Goal: Transaction & Acquisition: Purchase product/service

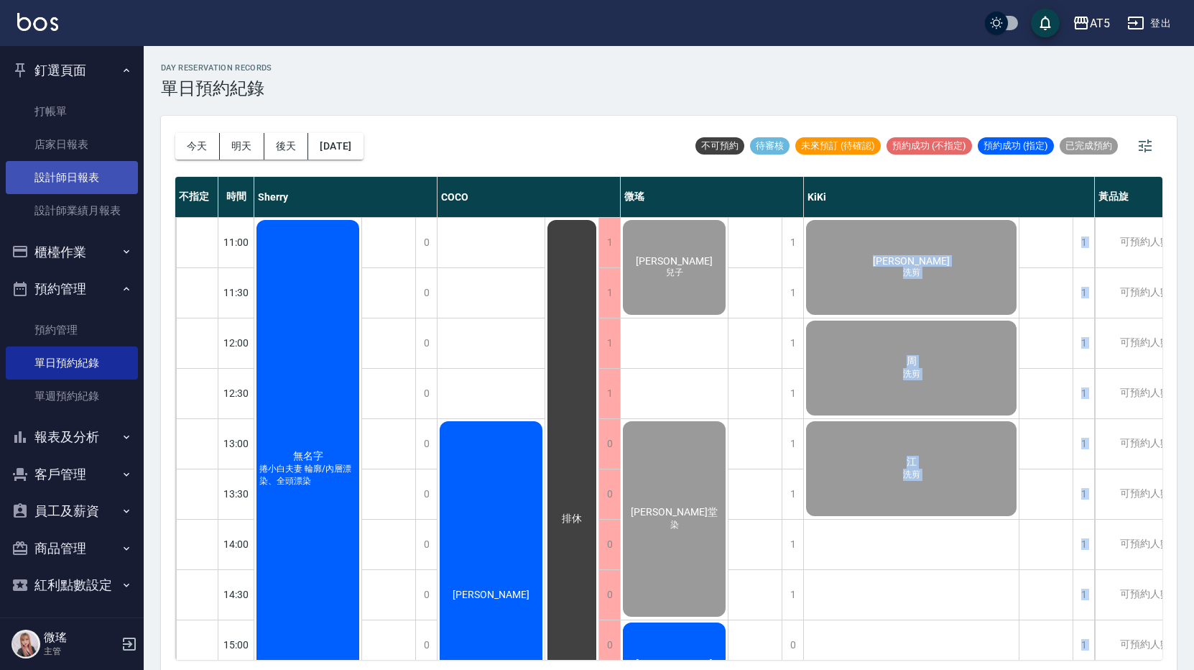
click at [62, 187] on link "設計師日報表" at bounding box center [72, 177] width 132 height 33
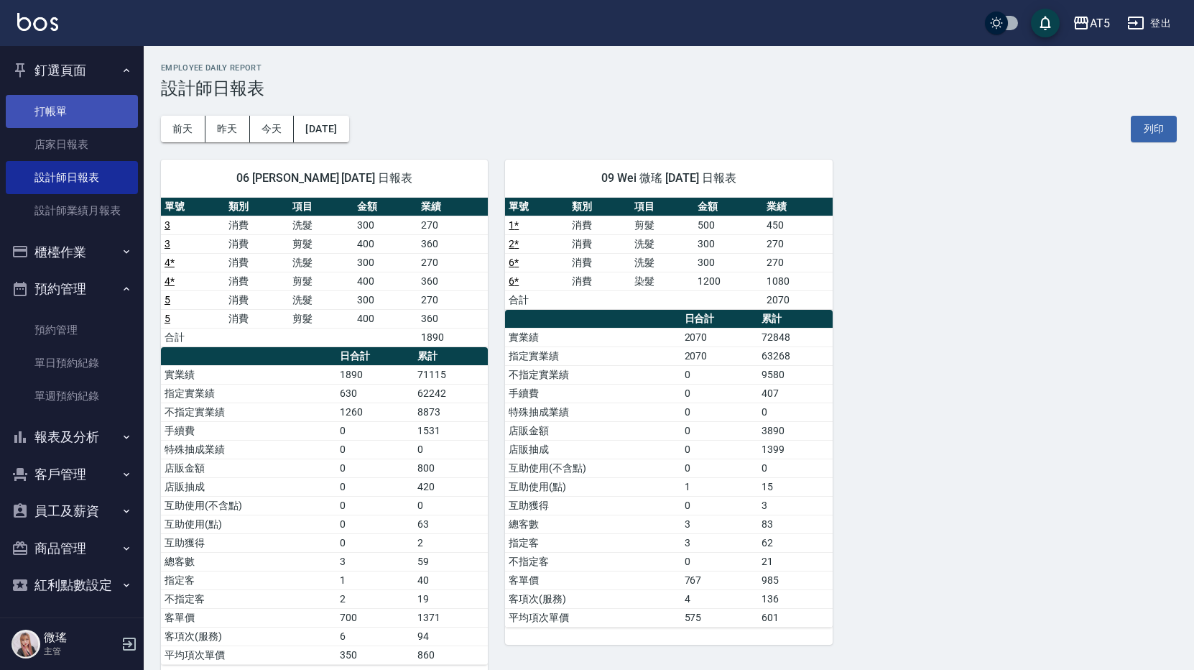
click at [89, 111] on link "打帳單" at bounding box center [72, 111] width 132 height 33
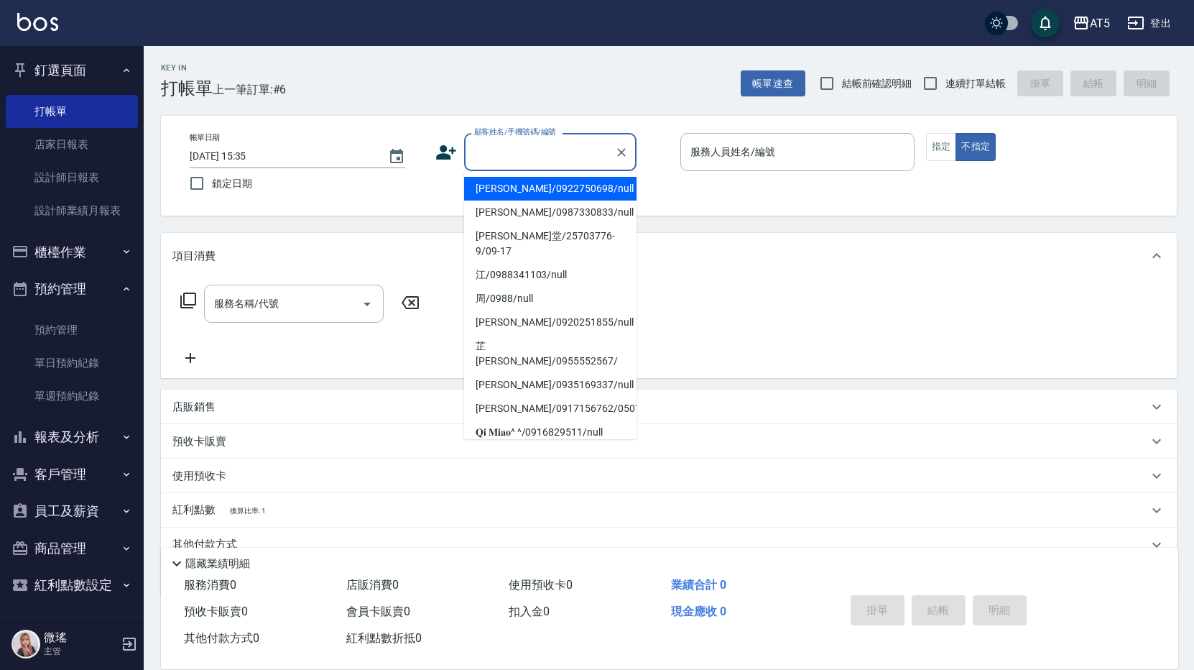
click at [553, 163] on input "顧客姓名/手機號碼/編號" at bounding box center [540, 151] width 138 height 25
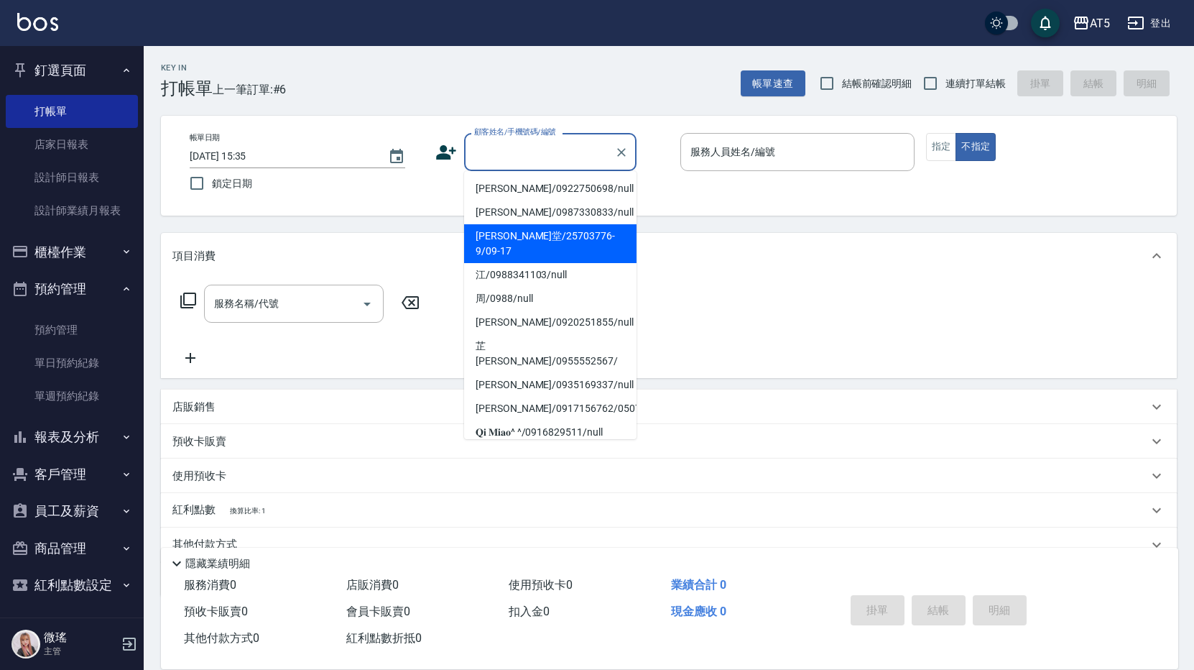
scroll to position [233, 0]
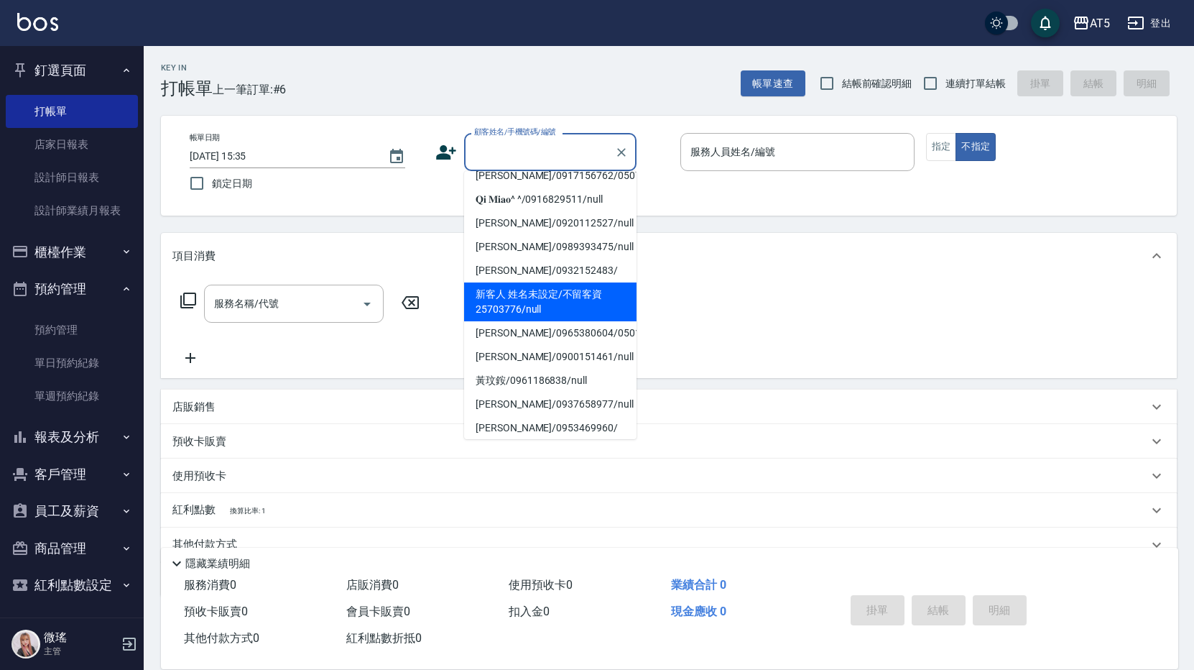
click at [555, 282] on li "新客人 姓名未設定/不留客資25703776/null" at bounding box center [550, 301] width 172 height 39
type input "新客人 姓名未設定/不留客資25703776/null"
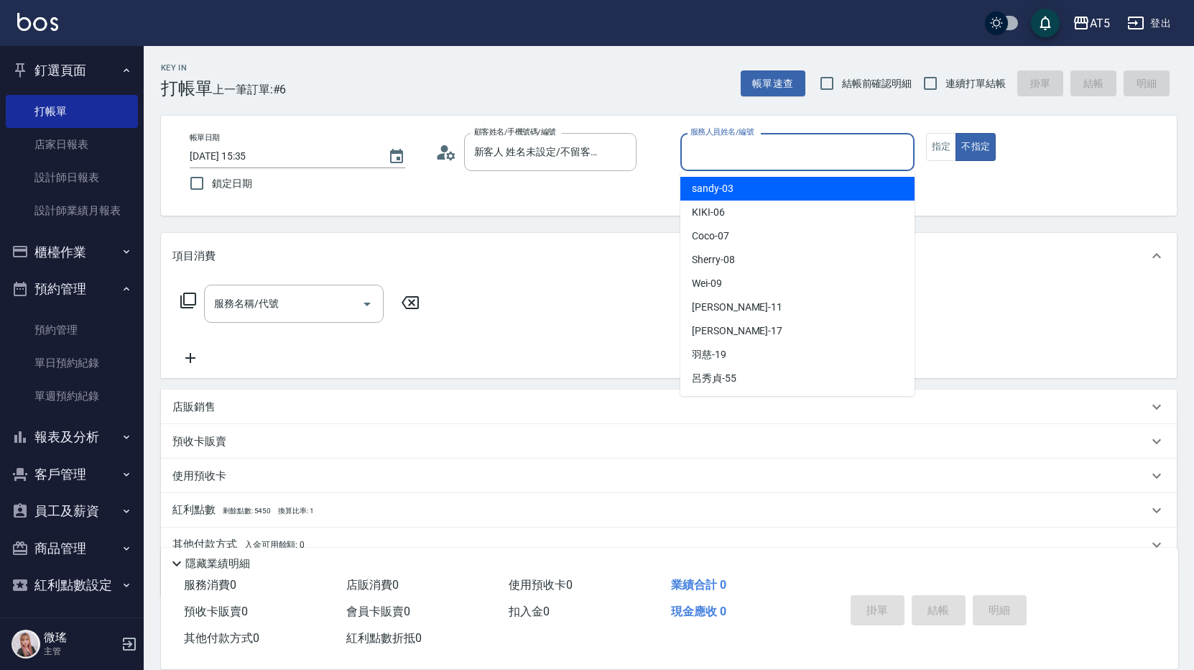
click at [739, 162] on input "服務人員姓名/編號" at bounding box center [797, 151] width 221 height 25
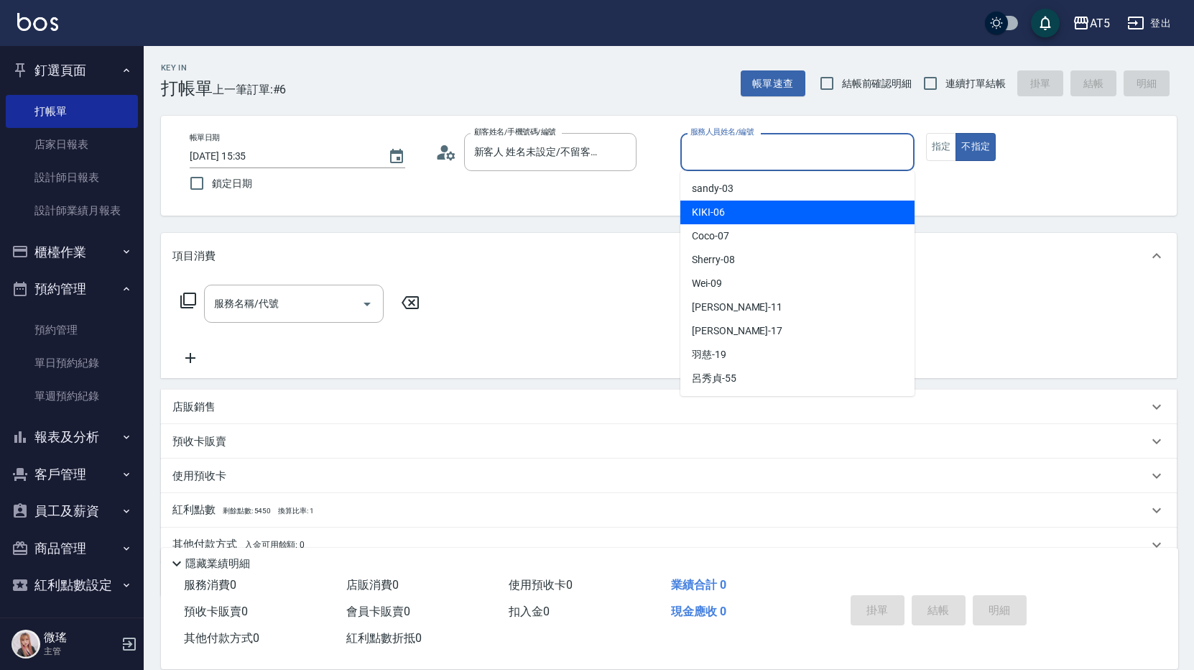
click at [728, 206] on div "KIKI -06" at bounding box center [797, 212] width 234 height 24
type input "KIKI-06"
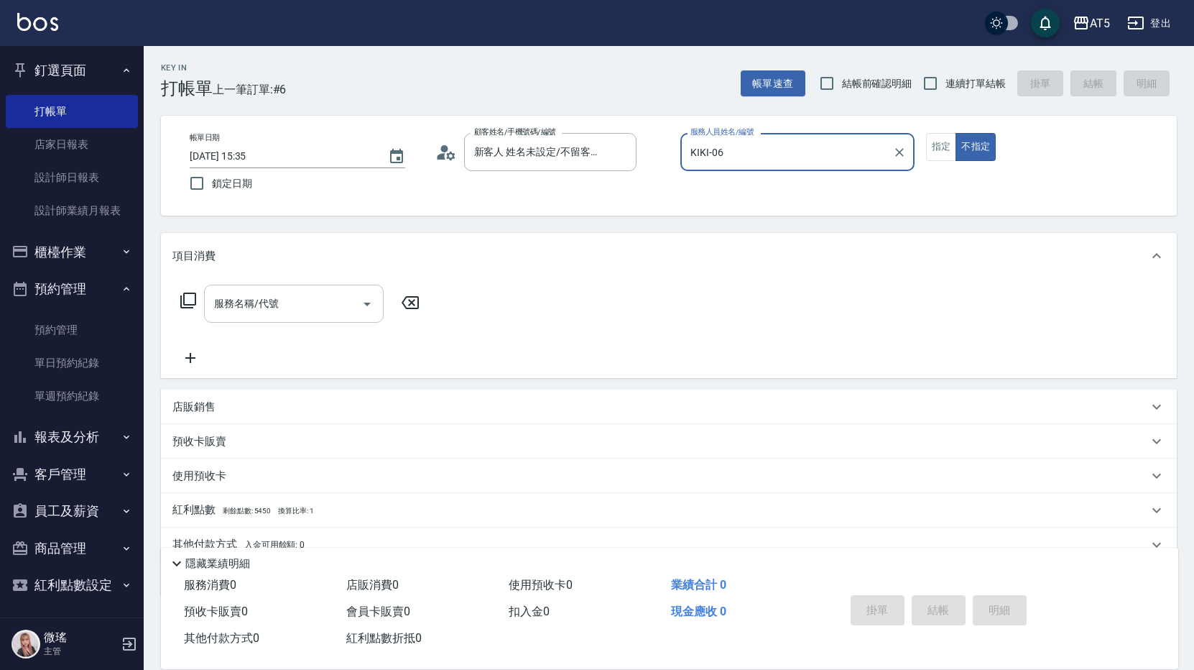
click at [297, 320] on div "服務名稱/代號" at bounding box center [294, 304] width 180 height 38
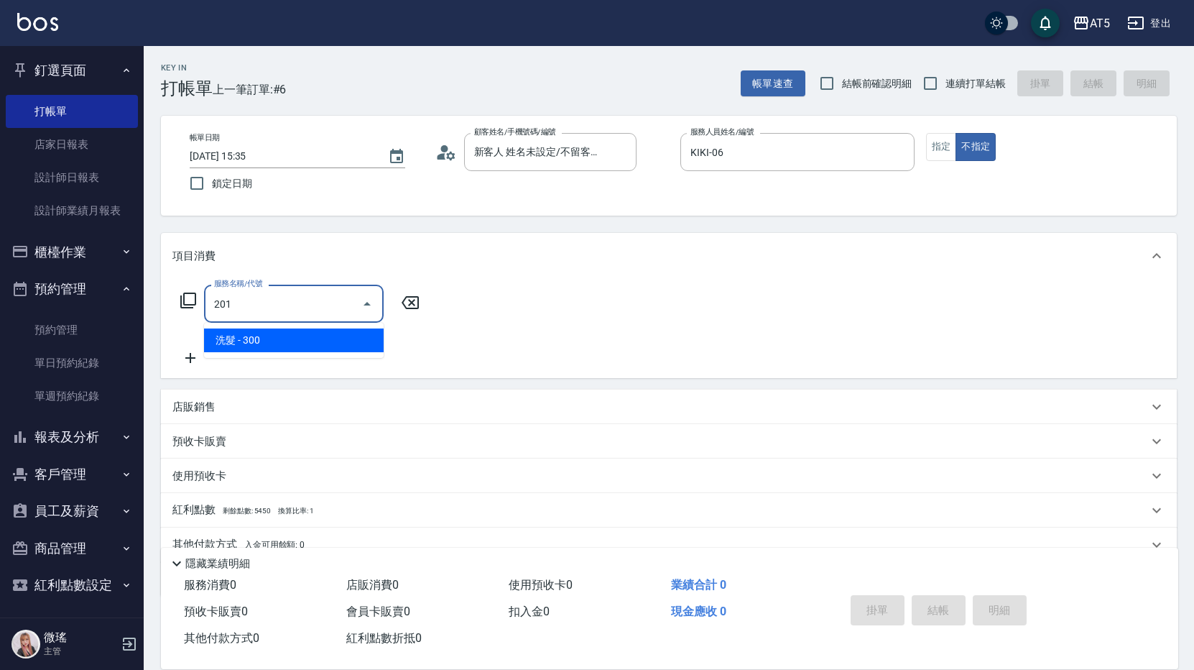
type input "洗髮(201)"
type input "30"
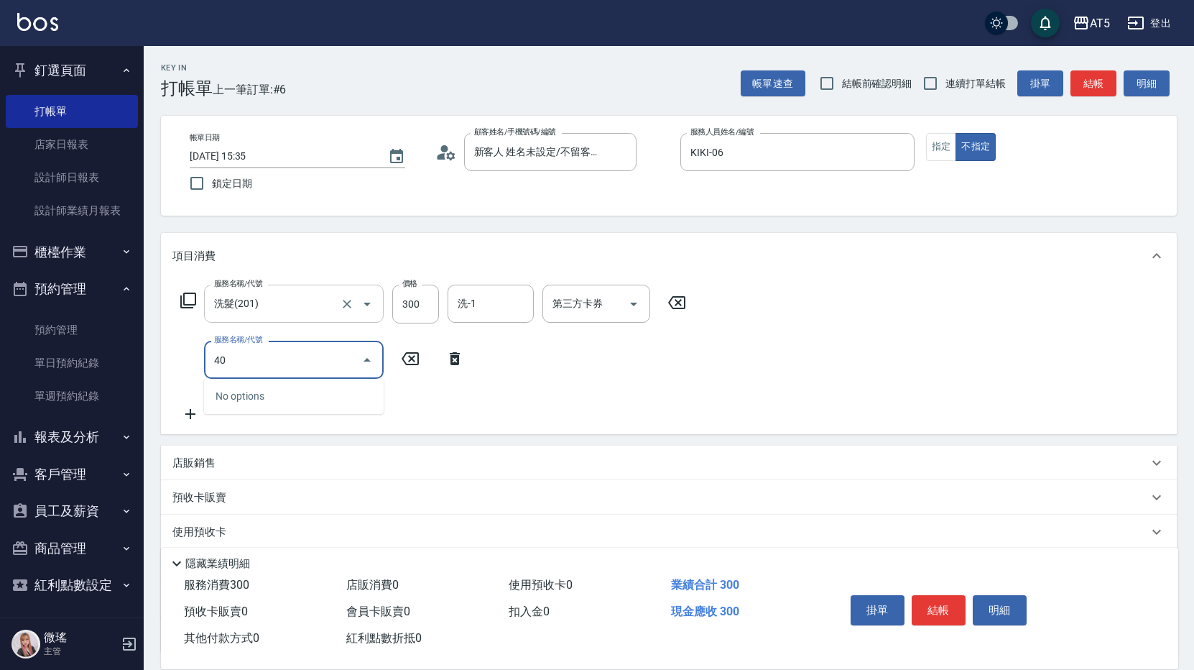
type input "401"
type input "70"
type input "剪髮(401)"
click at [1086, 90] on button "結帳" at bounding box center [1094, 83] width 46 height 27
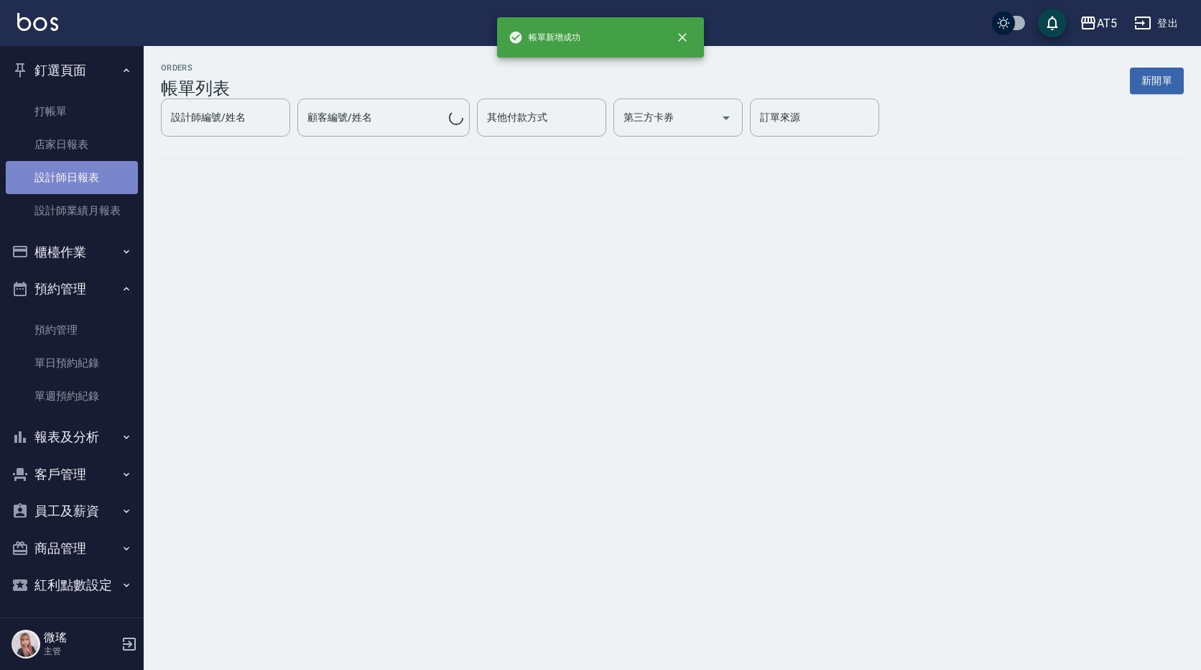
click at [83, 170] on link "設計師日報表" at bounding box center [72, 177] width 132 height 33
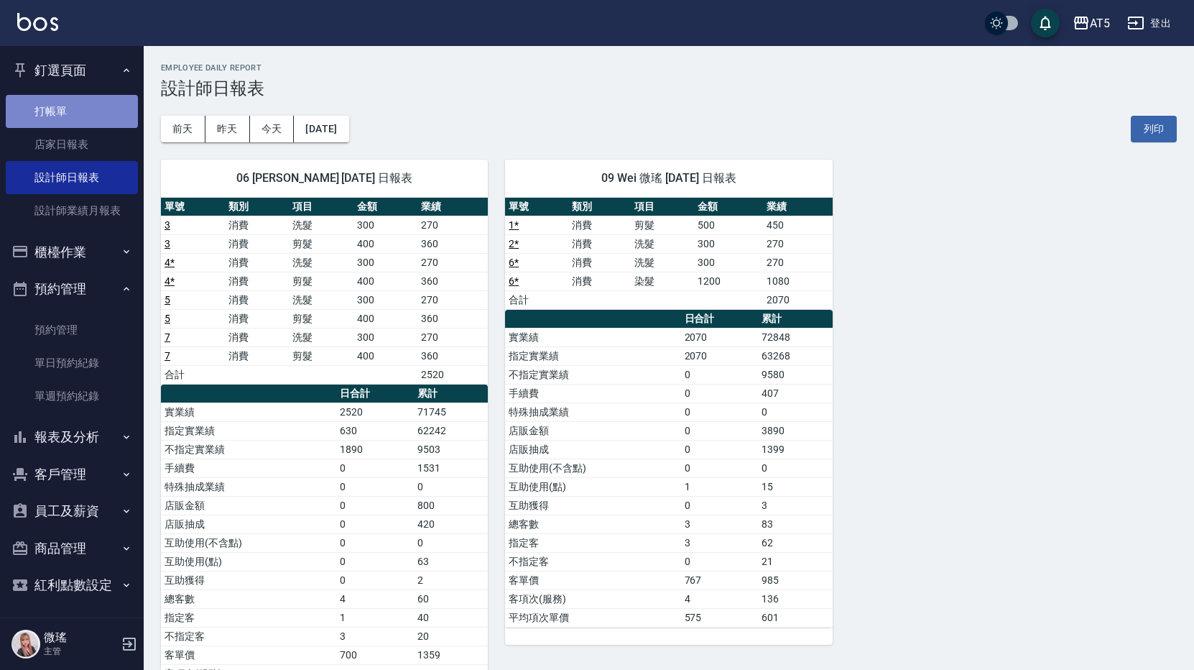
click at [72, 121] on link "打帳單" at bounding box center [72, 111] width 132 height 33
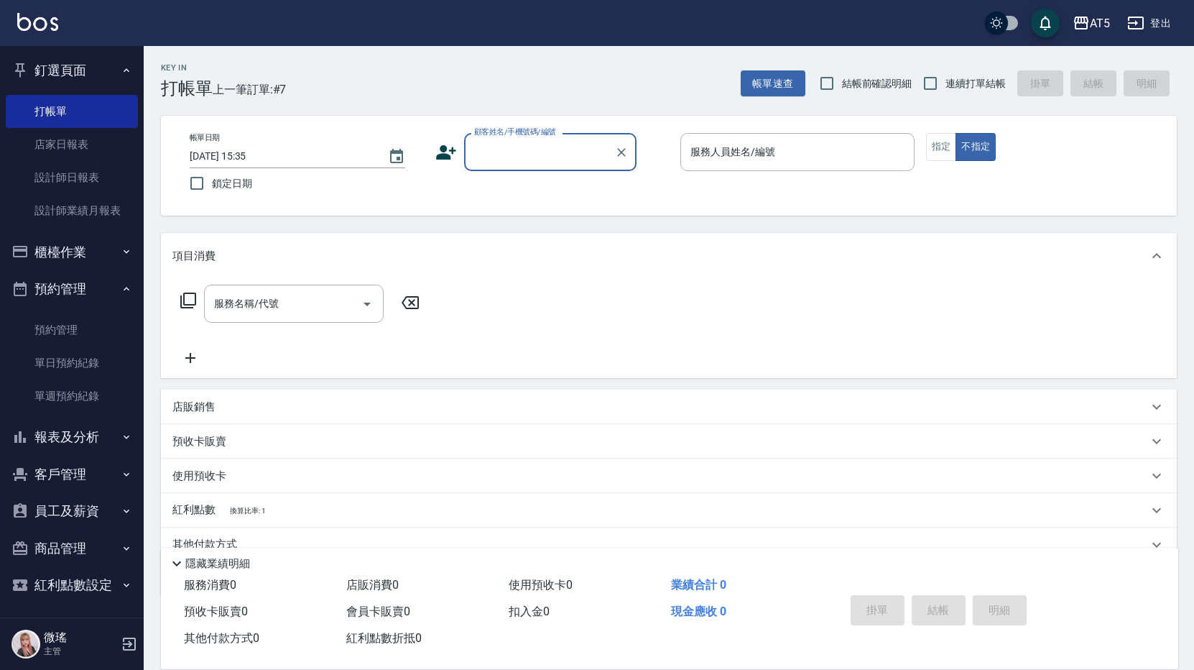
scroll to position [65, 0]
